Goal: Find specific page/section: Find specific page/section

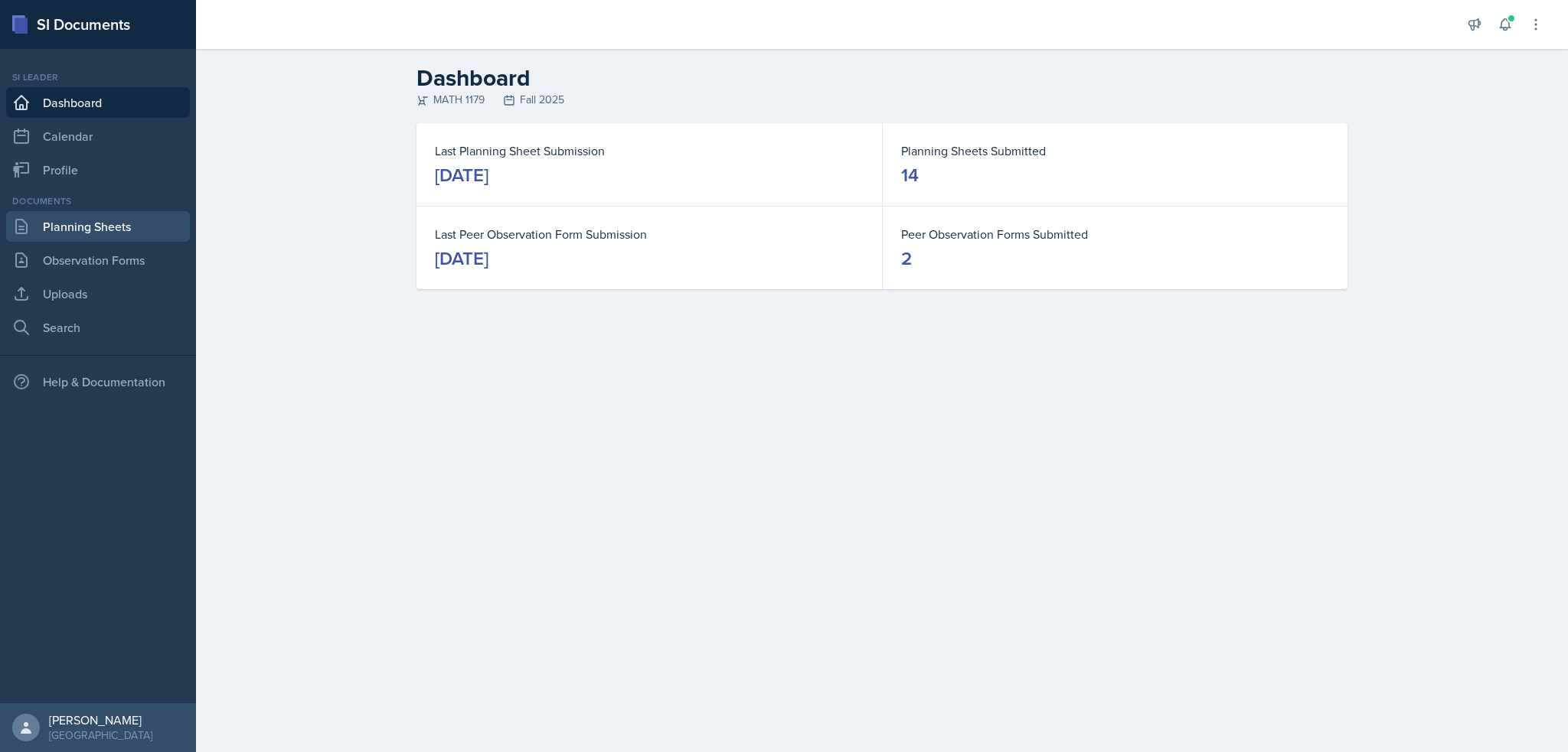
click at [118, 229] on link "Planning Sheets" at bounding box center [98, 227] width 184 height 31
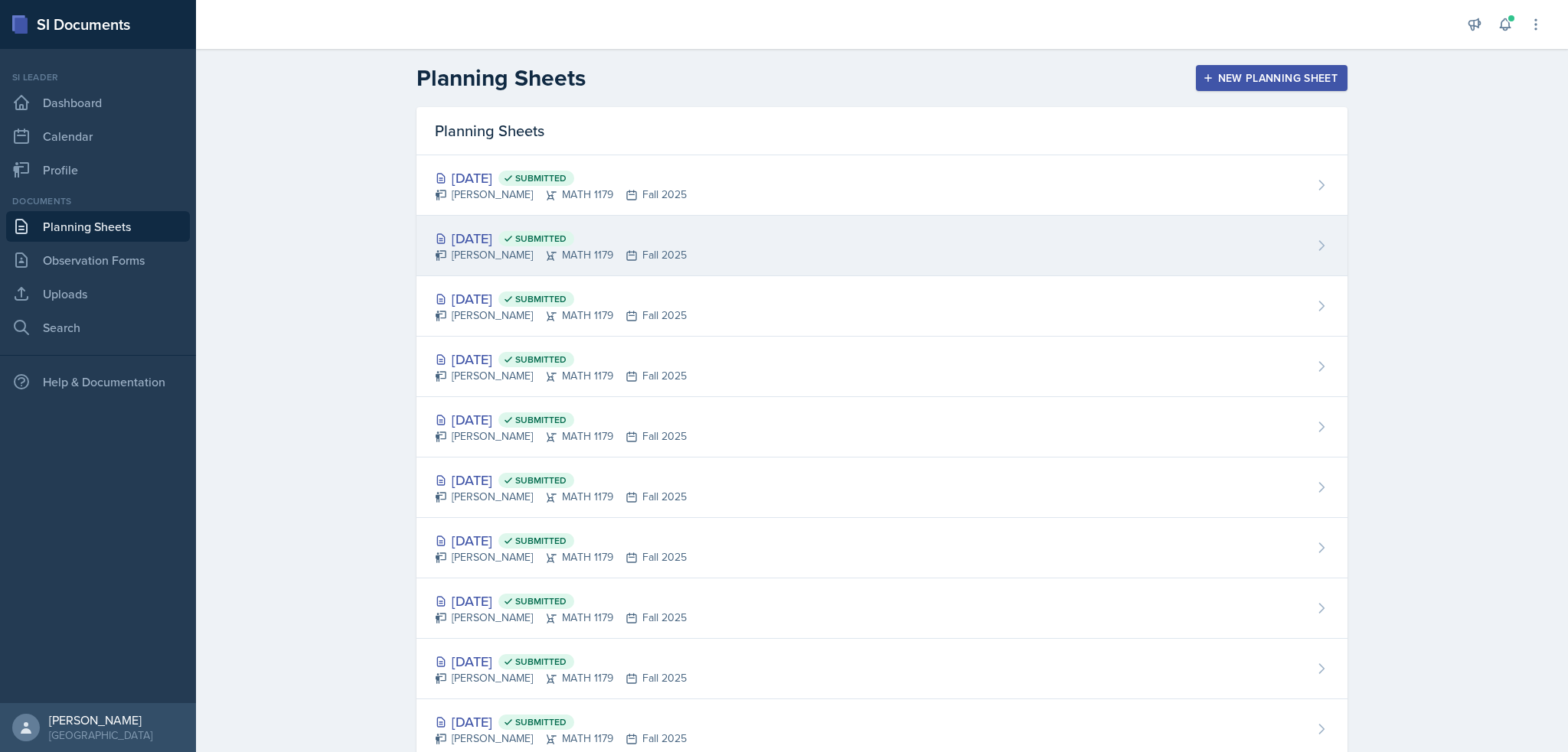
click at [501, 232] on div "[DATE] Submitted" at bounding box center [561, 238] width 252 height 21
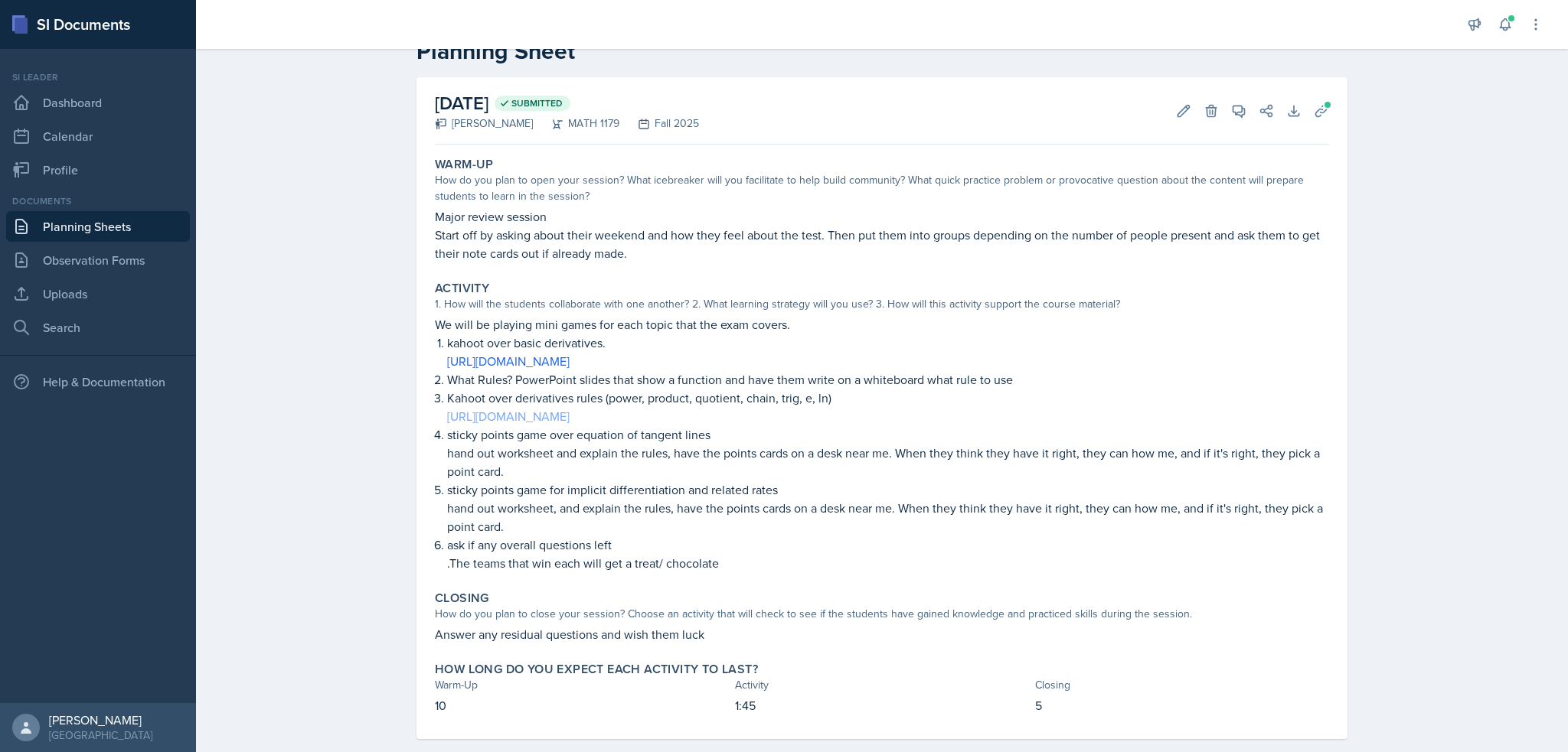
scroll to position [66, 0]
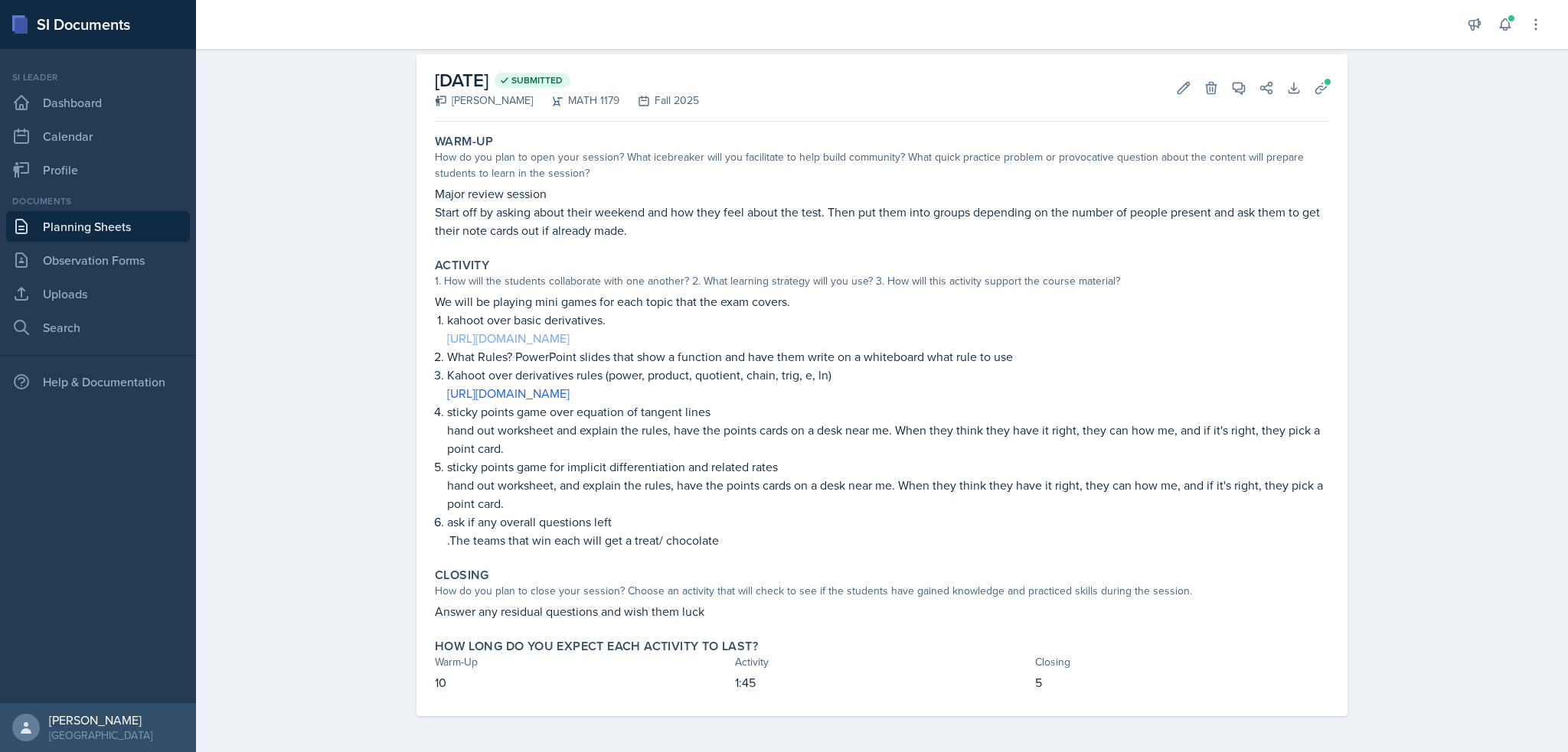
click at [558, 337] on link "[URL][DOMAIN_NAME]" at bounding box center [508, 338] width 123 height 17
click at [569, 391] on link "[URL][DOMAIN_NAME]" at bounding box center [508, 394] width 123 height 17
click at [569, 334] on link "[URL][DOMAIN_NAME]" at bounding box center [508, 338] width 123 height 17
click at [569, 400] on link "[URL][DOMAIN_NAME]" at bounding box center [508, 394] width 123 height 17
click at [565, 339] on link "[URL][DOMAIN_NAME]" at bounding box center [508, 338] width 123 height 17
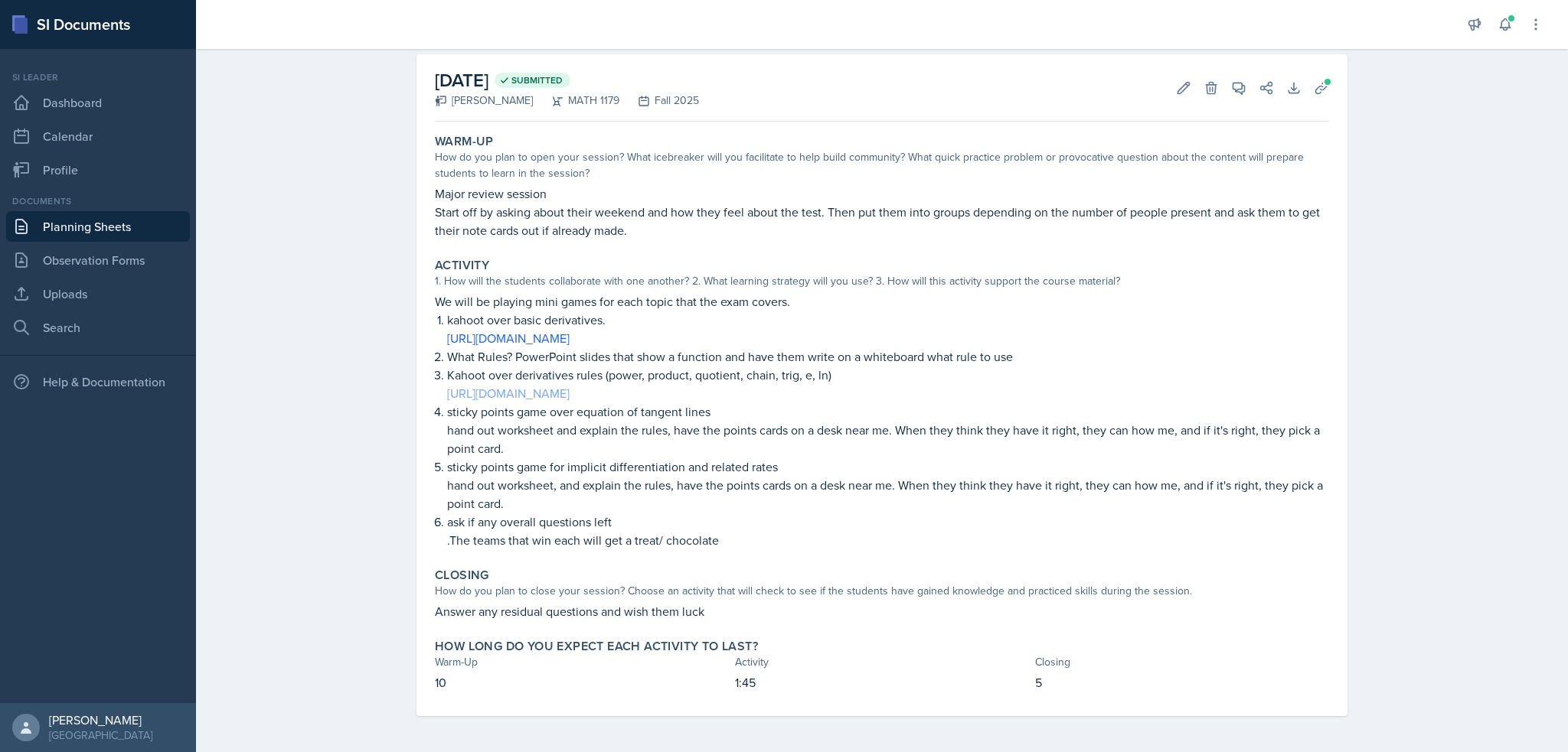
click at [569, 385] on link "[URL][DOMAIN_NAME]" at bounding box center [508, 394] width 123 height 17
